Goal: Find specific fact: Find specific fact

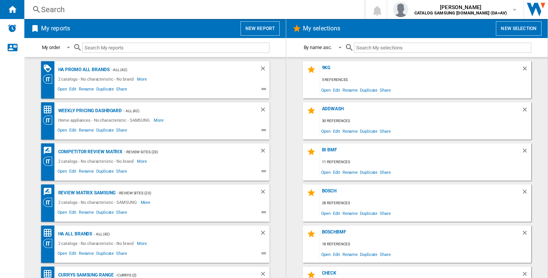
click at [60, 11] on div "Search" at bounding box center [193, 9] width 304 height 11
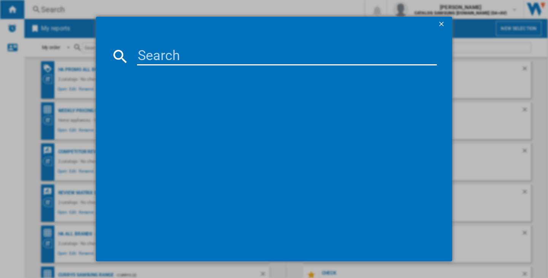
click at [198, 61] on input at bounding box center [287, 56] width 300 height 18
paste input "HAIER BHA6S696M6DB9"
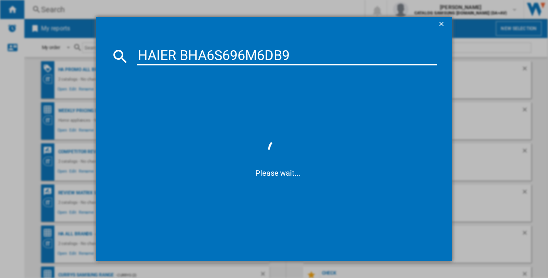
type input "HAIER BHA6S696M6DB9"
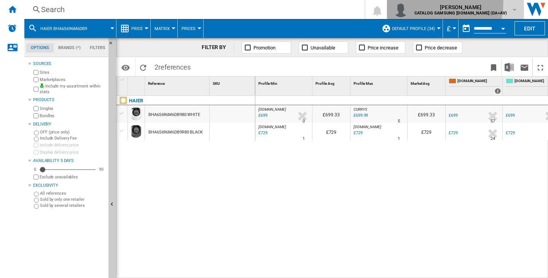
click at [461, 3] on span "[PERSON_NAME]" at bounding box center [460, 7] width 92 height 8
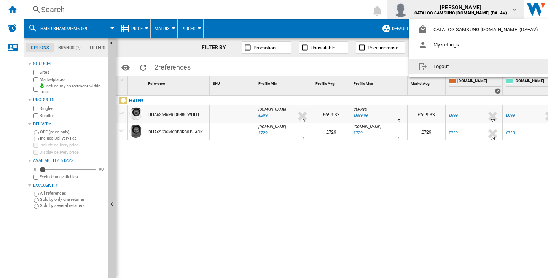
click at [460, 67] on button "Logout" at bounding box center [479, 66] width 141 height 15
